Goal: Find specific page/section: Find specific page/section

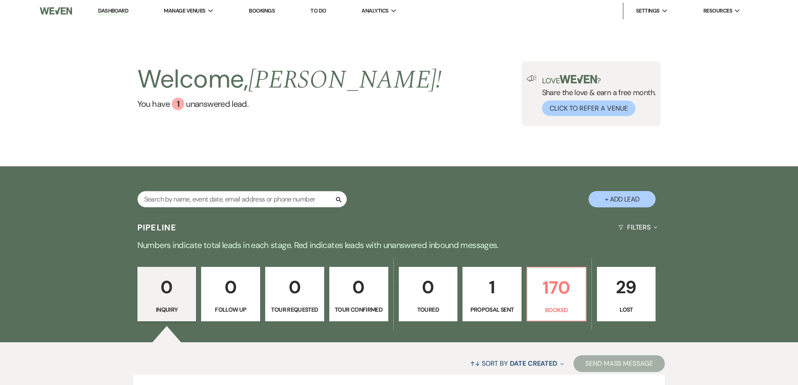
click at [299, 201] on input "text" at bounding box center [241, 199] width 209 height 16
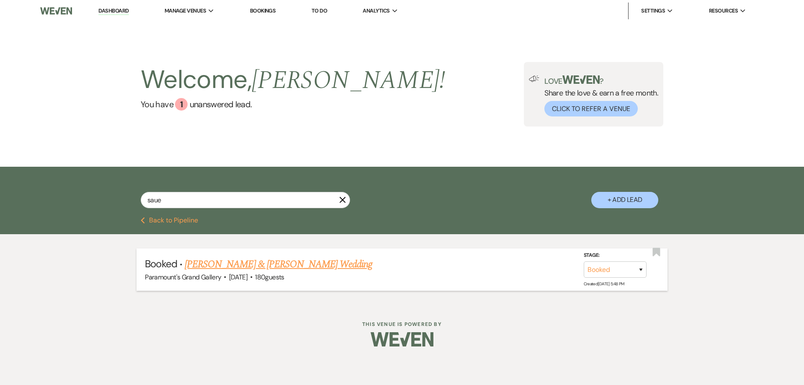
type input "saue"
click at [270, 257] on link "[PERSON_NAME] & [PERSON_NAME] Wedding" at bounding box center [279, 264] width 188 height 15
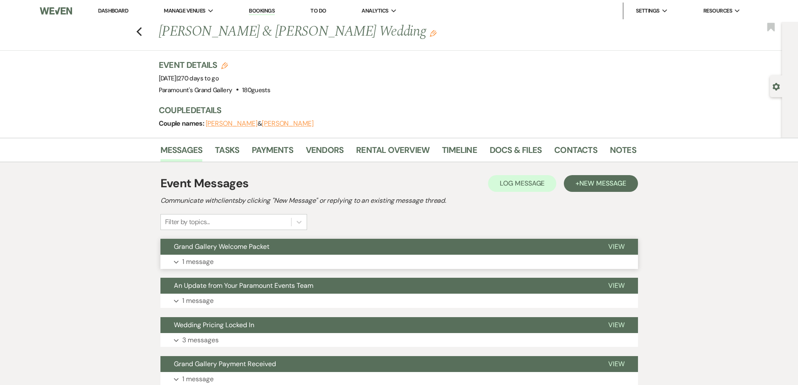
click at [270, 263] on button "Expand 1 message" at bounding box center [398, 262] width 477 height 14
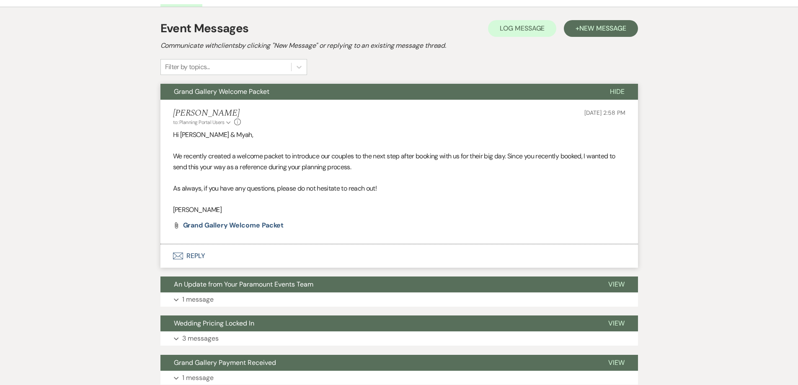
scroll to position [168, 0]
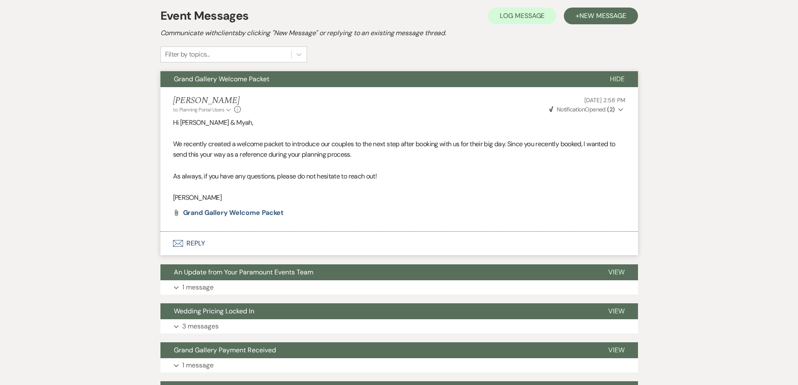
click at [355, 80] on button "Grand Gallery Welcome Packet" at bounding box center [378, 79] width 436 height 16
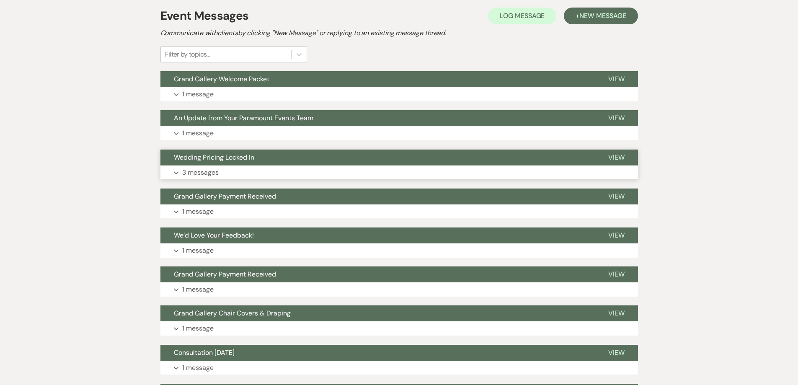
click at [332, 163] on button "Wedding Pricing Locked In" at bounding box center [377, 158] width 434 height 16
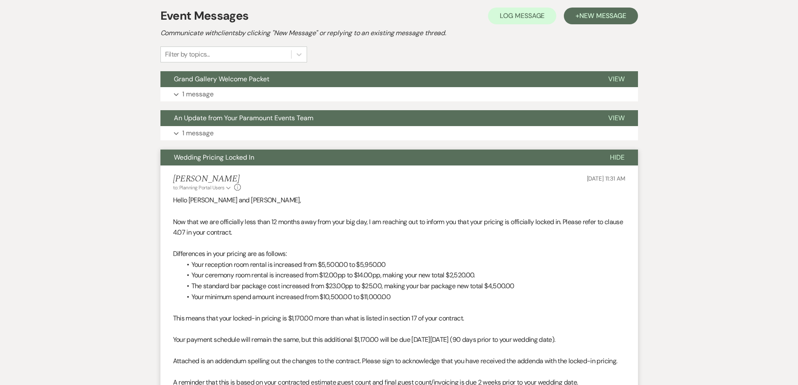
click at [332, 163] on button "Wedding Pricing Locked In" at bounding box center [378, 158] width 436 height 16
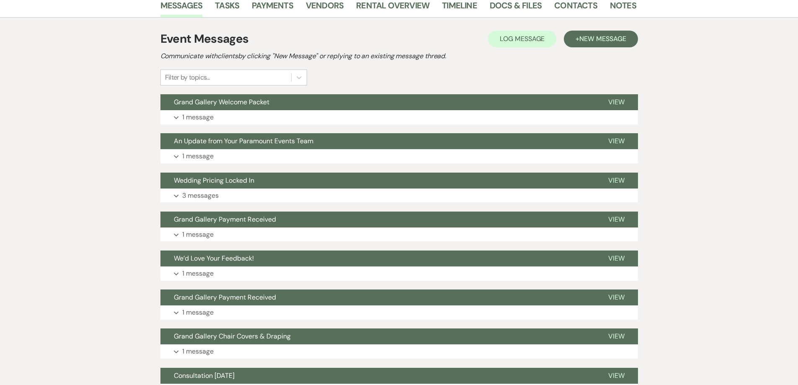
scroll to position [42, 0]
